Goal: Task Accomplishment & Management: Use online tool/utility

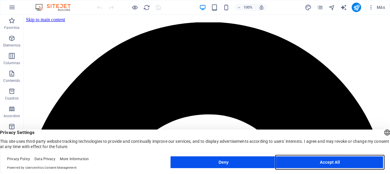
click at [323, 163] on button "Accept All" at bounding box center [330, 163] width 106 height 12
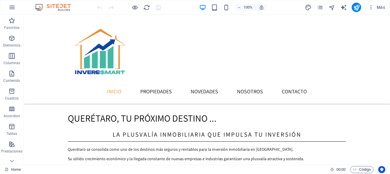
scroll to position [509, 0]
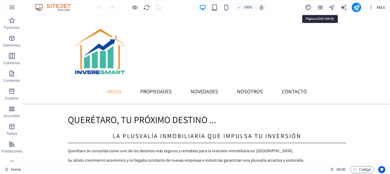
click at [321, 6] on icon "pages" at bounding box center [320, 7] width 7 height 7
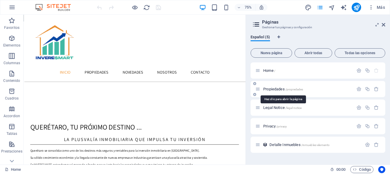
click at [276, 88] on span "Propiedades /propiedades" at bounding box center [283, 89] width 40 height 4
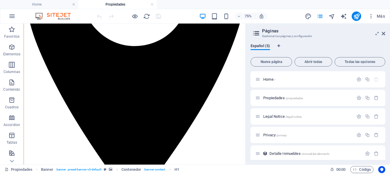
scroll to position [195, 0]
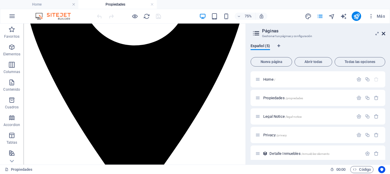
click at [385, 32] on icon at bounding box center [384, 33] width 4 height 5
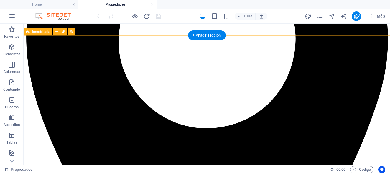
scroll to position [176, 0]
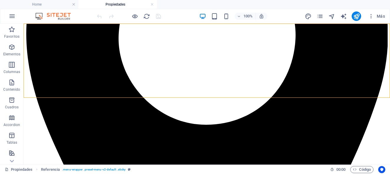
click at [320, 17] on icon "pages" at bounding box center [320, 16] width 7 height 7
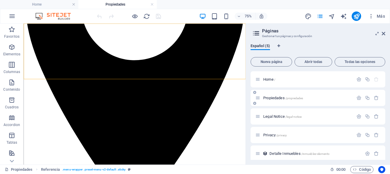
scroll to position [4, 0]
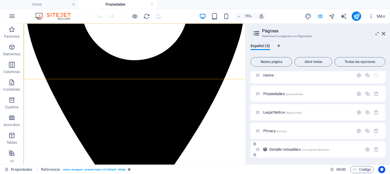
click at [280, 148] on span "Detalle Inmuebles /inmuebles-elemento" at bounding box center [300, 149] width 60 height 4
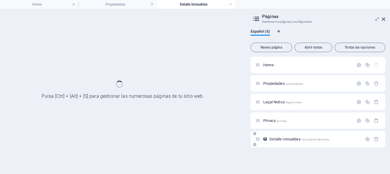
scroll to position [0, 0]
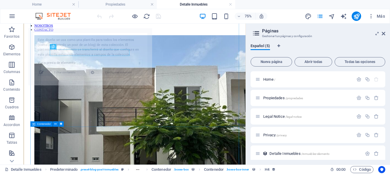
select select "68c5b4567678f05818024ba5"
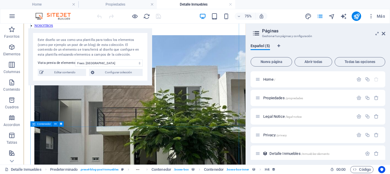
scroll to position [210, 0]
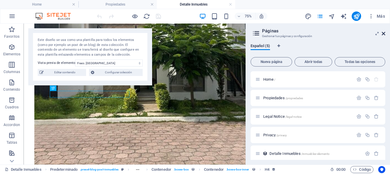
click at [385, 32] on icon at bounding box center [384, 33] width 4 height 5
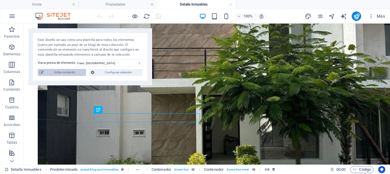
click at [74, 71] on span "Editar contenido" at bounding box center [64, 72] width 39 height 7
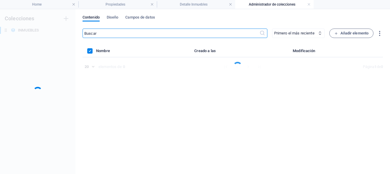
scroll to position [0, 0]
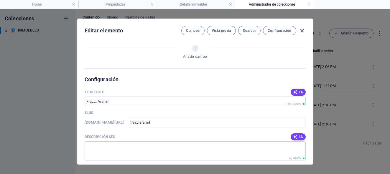
select select "Casa"
select select "Para Venta"
select select "NUEVA"
select select "QUERÉTARO"
select select "[GEOGRAPHIC_DATA][PERSON_NAME]"
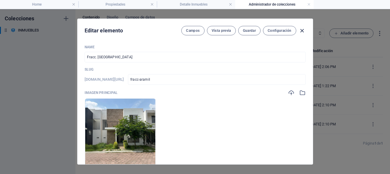
click at [302, 32] on icon "button" at bounding box center [302, 30] width 7 height 7
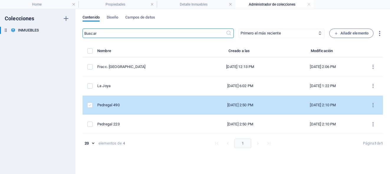
click at [89, 106] on label "items list" at bounding box center [89, 105] width 5 height 5
click at [0, 0] on input "items list" at bounding box center [0, 0] width 0 height 0
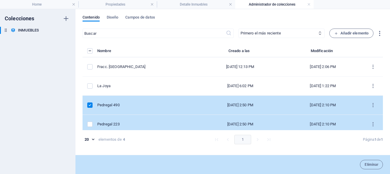
scroll to position [4, 0]
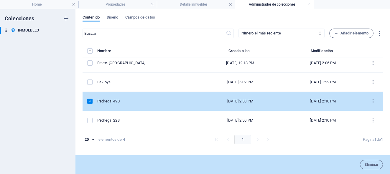
click at [92, 100] on label "items list" at bounding box center [89, 101] width 5 height 5
click at [0, 0] on input "items list" at bounding box center [0, 0] width 0 height 0
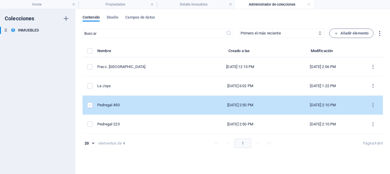
scroll to position [0, 0]
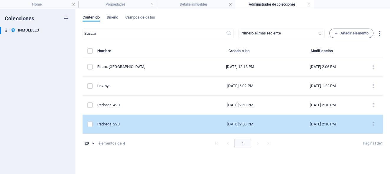
click at [111, 123] on div "Pedregal 223" at bounding box center [145, 124] width 96 height 5
select select "Casa"
select select "Para Venta"
select select "NUEVA"
select select "QUERÉTARO"
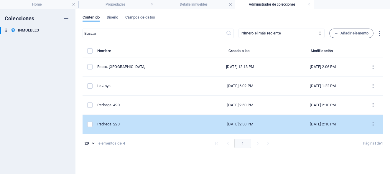
select select "[GEOGRAPHIC_DATA][PERSON_NAME]"
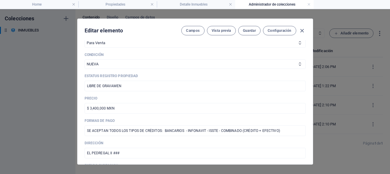
scroll to position [822, 0]
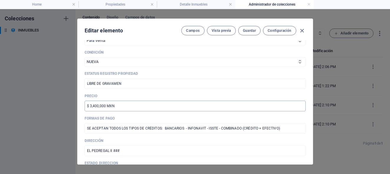
click at [94, 106] on input "$ 3,400,000 MXN" at bounding box center [195, 106] width 221 height 11
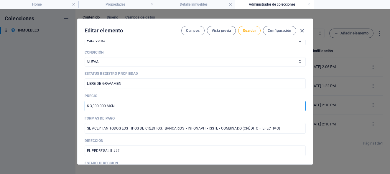
type input "$ 3,300,000 MXN"
click at [150, 95] on p "Precio" at bounding box center [195, 96] width 221 height 5
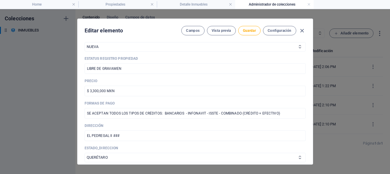
scroll to position [839, 0]
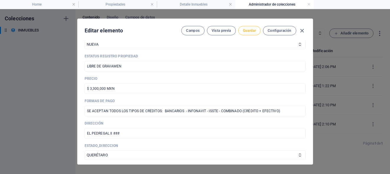
click at [254, 29] on span "Guardar" at bounding box center [249, 30] width 13 height 5
click at [303, 30] on icon "button" at bounding box center [302, 30] width 7 height 7
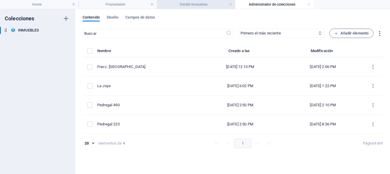
click at [185, 8] on li "Detalle Inmuebles" at bounding box center [196, 4] width 78 height 9
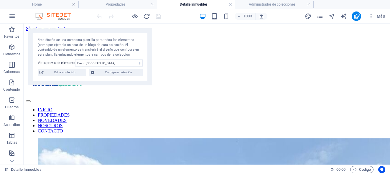
scroll to position [210, 0]
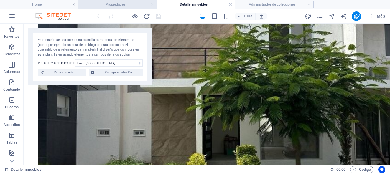
click at [117, 5] on h4 "Propiedades" at bounding box center [117, 4] width 78 height 6
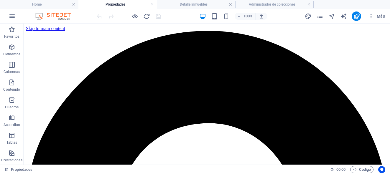
scroll to position [176, 0]
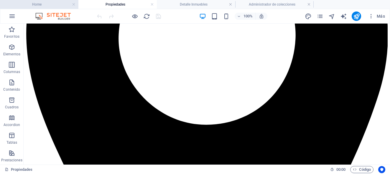
click at [58, 5] on h4 "Home" at bounding box center [39, 4] width 78 height 6
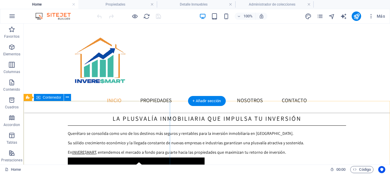
scroll to position [522, 0]
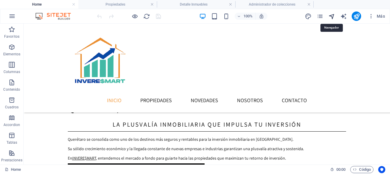
click at [332, 17] on icon "navigator" at bounding box center [332, 16] width 7 height 7
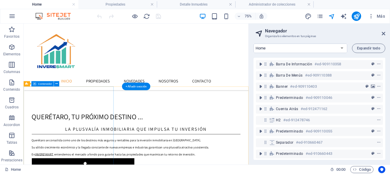
scroll to position [522, 0]
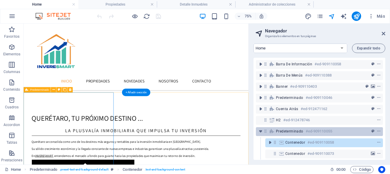
click at [284, 131] on span "Predeterminado" at bounding box center [289, 131] width 27 height 5
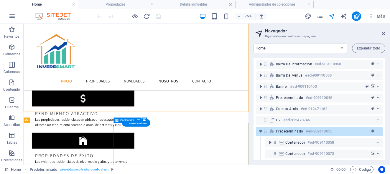
scroll to position [669, 0]
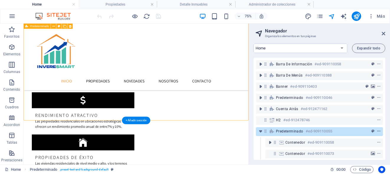
click at [379, 131] on icon "context-menu" at bounding box center [379, 131] width 4 height 4
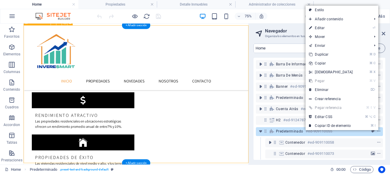
scroll to position [612, 0]
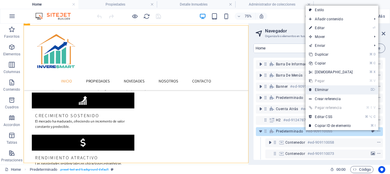
click at [333, 91] on link "⌦ Eliminar" at bounding box center [331, 90] width 51 height 9
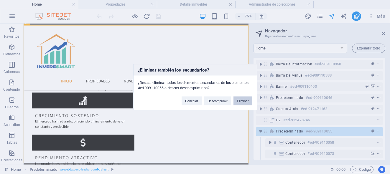
click at [244, 100] on button "Eliminar" at bounding box center [243, 100] width 19 height 9
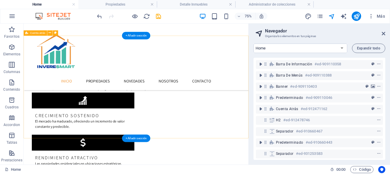
scroll to position [428, 0]
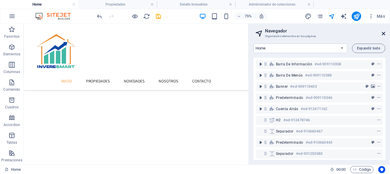
click at [382, 34] on icon at bounding box center [384, 33] width 4 height 5
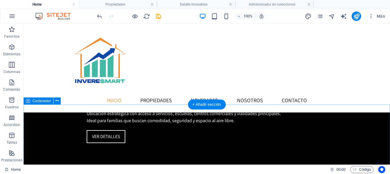
scroll to position [1179, 0]
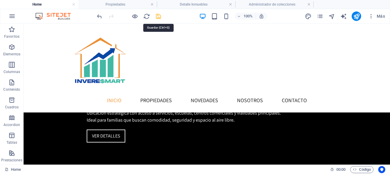
click at [159, 18] on icon "save" at bounding box center [158, 16] width 7 height 7
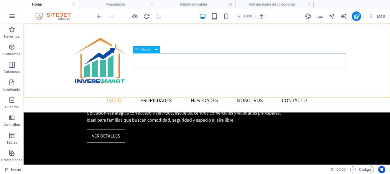
click at [183, 93] on nav "INICIO PROPIEDADES NOVEDADES NOSOTROS CONTACTO" at bounding box center [207, 100] width 278 height 15
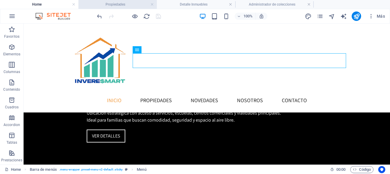
click at [131, 3] on h4 "Propiedades" at bounding box center [117, 4] width 78 height 6
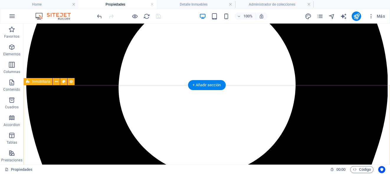
scroll to position [126, 0]
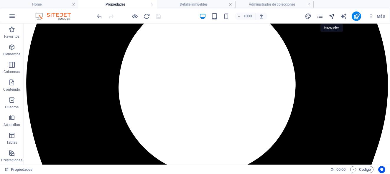
click at [332, 14] on icon "navigator" at bounding box center [332, 16] width 7 height 7
select select "17032437-es"
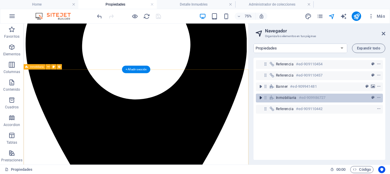
click at [260, 99] on icon "toggle-expand" at bounding box center [261, 98] width 6 height 6
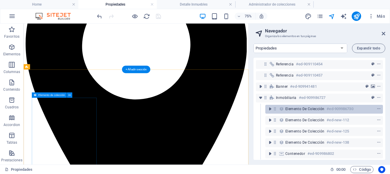
click at [283, 112] on div "Elemento de colección #ed-909986730" at bounding box center [324, 109] width 118 height 9
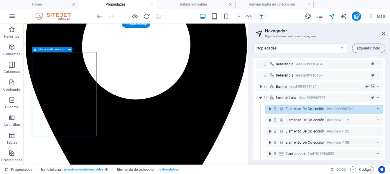
scroll to position [187, 0]
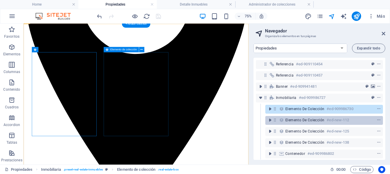
click at [286, 120] on span "Elemento de colección" at bounding box center [305, 120] width 39 height 5
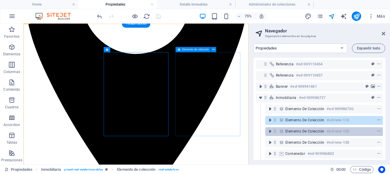
click at [285, 130] on icon at bounding box center [281, 131] width 6 height 5
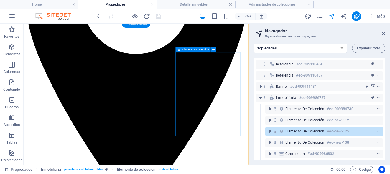
click at [379, 132] on icon "context-menu" at bounding box center [379, 131] width 4 height 4
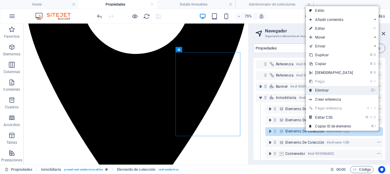
click at [328, 91] on link "⌦ Eliminar" at bounding box center [331, 90] width 51 height 9
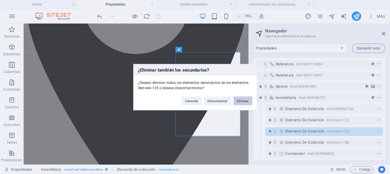
click at [245, 99] on button "Eliminar" at bounding box center [243, 100] width 19 height 9
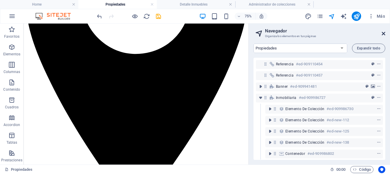
click at [384, 33] on icon at bounding box center [384, 33] width 4 height 5
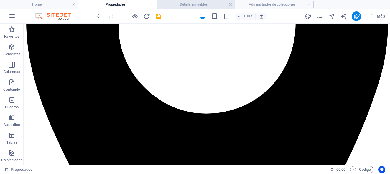
click at [207, 2] on h4 "Detalle Inmuebles" at bounding box center [196, 4] width 78 height 6
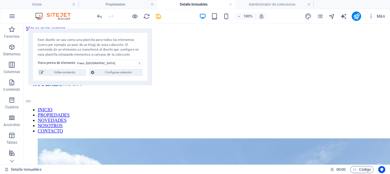
scroll to position [210, 0]
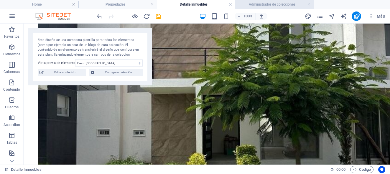
click at [268, 6] on h4 "Administrador de colecciones" at bounding box center [274, 4] width 78 height 6
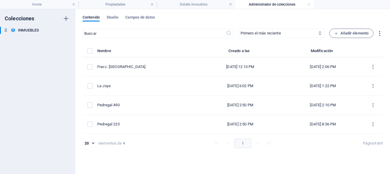
scroll to position [0, 0]
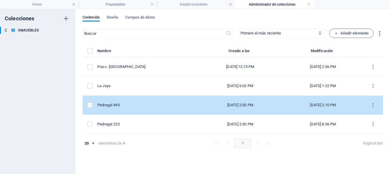
click at [91, 106] on label "items list" at bounding box center [89, 105] width 5 height 5
click at [0, 0] on input "items list" at bounding box center [0, 0] width 0 height 0
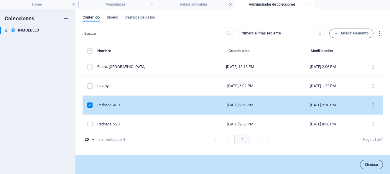
click at [367, 163] on span "Eliminar" at bounding box center [372, 165] width 14 height 4
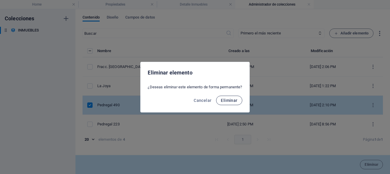
click at [238, 102] on button "Eliminar" at bounding box center [229, 100] width 26 height 9
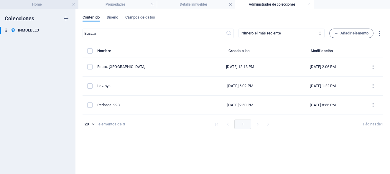
click at [58, 3] on h4 "Home" at bounding box center [39, 4] width 78 height 6
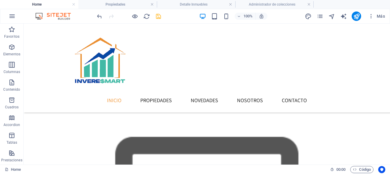
scroll to position [1179, 0]
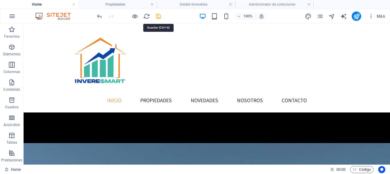
click at [159, 15] on icon "save" at bounding box center [158, 16] width 7 height 7
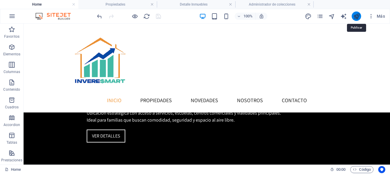
click at [353, 17] on icon "publish" at bounding box center [356, 16] width 7 height 7
